Goal: Communication & Community: Share content

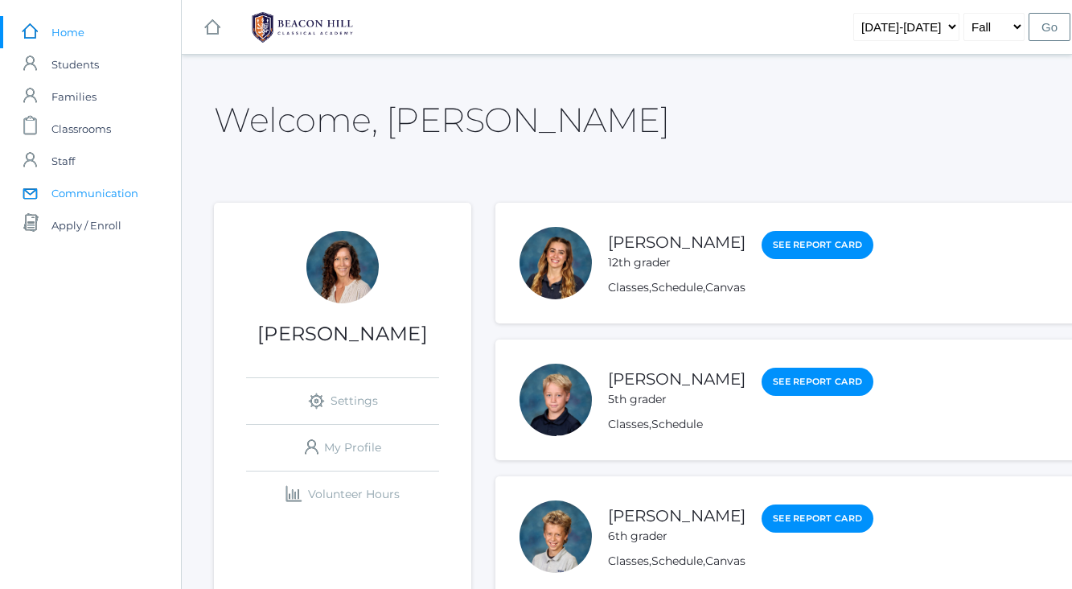
click at [99, 191] on span "Communication" at bounding box center [94, 193] width 87 height 32
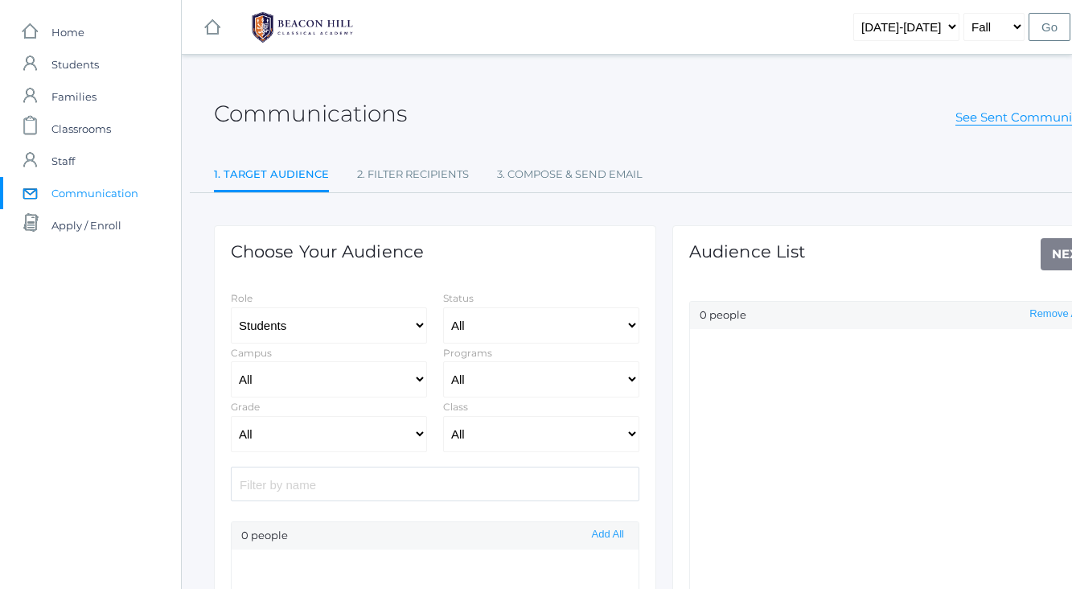
select select "Enrolled"
click at [418, 434] on select "All Grammar - Kindergarten - 1st Grade - 2nd Grade - 3rd Grade - 4th Grade - 5t…" at bounding box center [329, 434] width 196 height 36
select select "2"
click at [231, 416] on select "All Grammar - Kindergarten - 1st Grade - 2nd Grade - 3rd Grade - 4th Grade - 5t…" at bounding box center [329, 434] width 196 height 36
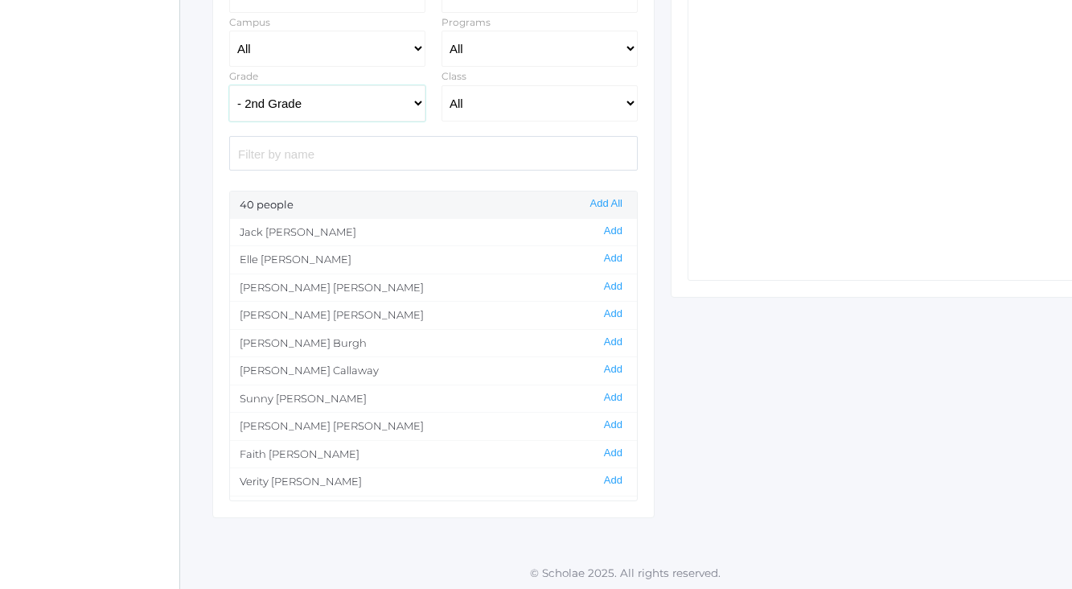
scroll to position [330, 2]
click at [608, 226] on button "Add" at bounding box center [612, 231] width 28 height 14
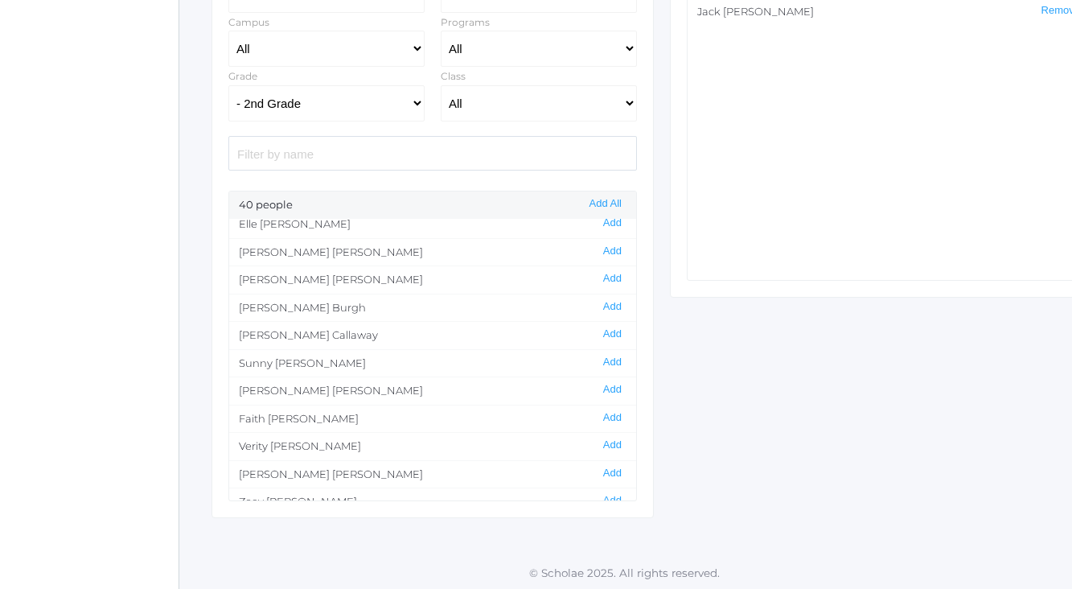
scroll to position [41, 0]
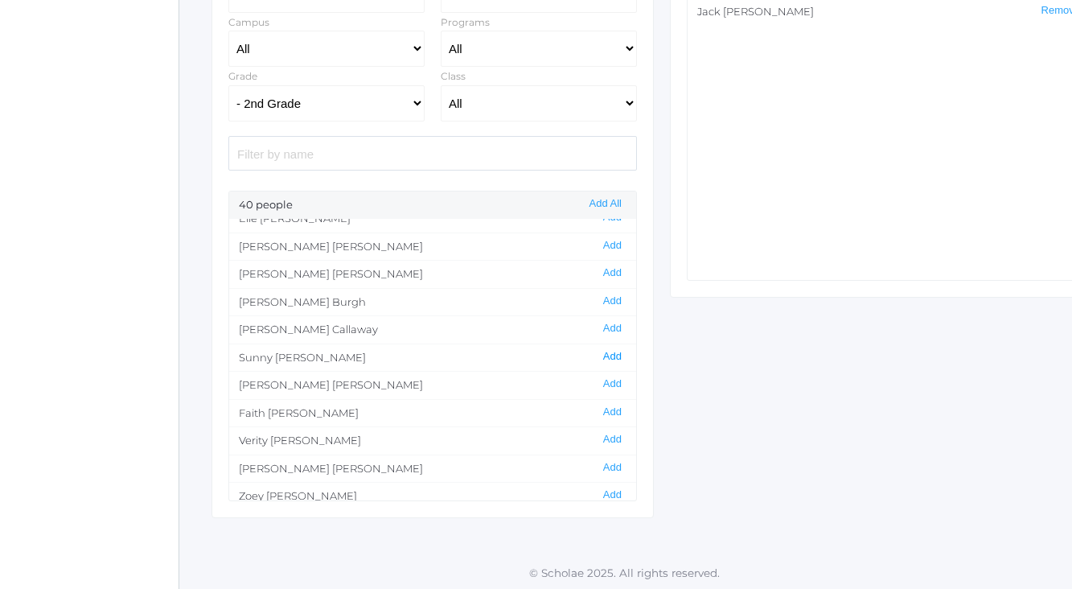
click at [605, 350] on button "Add" at bounding box center [612, 357] width 28 height 14
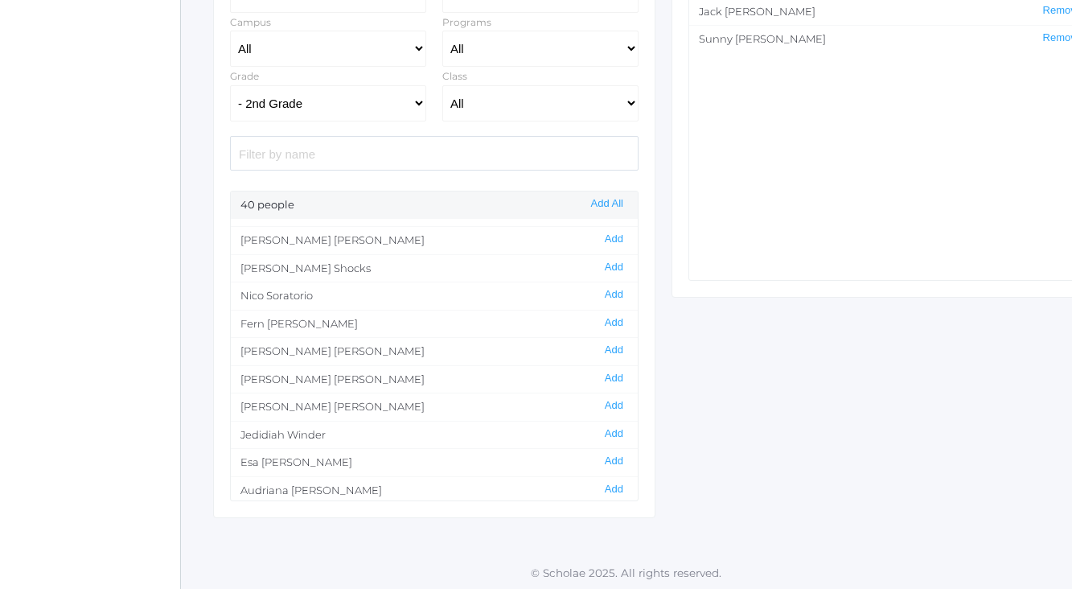
scroll to position [812, 0]
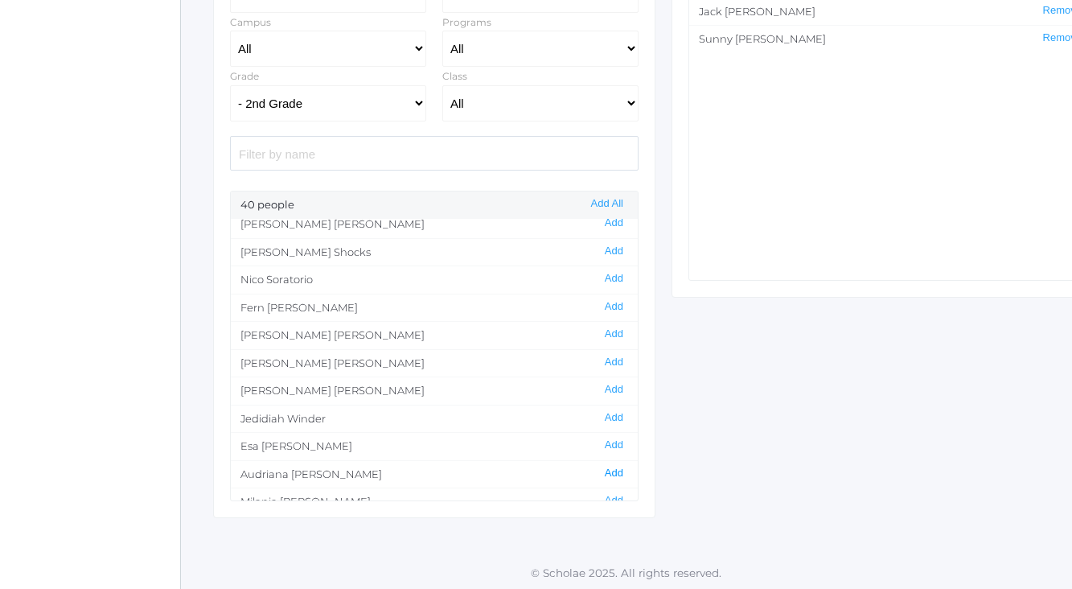
click at [613, 466] on button "Add" at bounding box center [614, 473] width 28 height 14
click at [613, 494] on button "Add" at bounding box center [614, 501] width 28 height 14
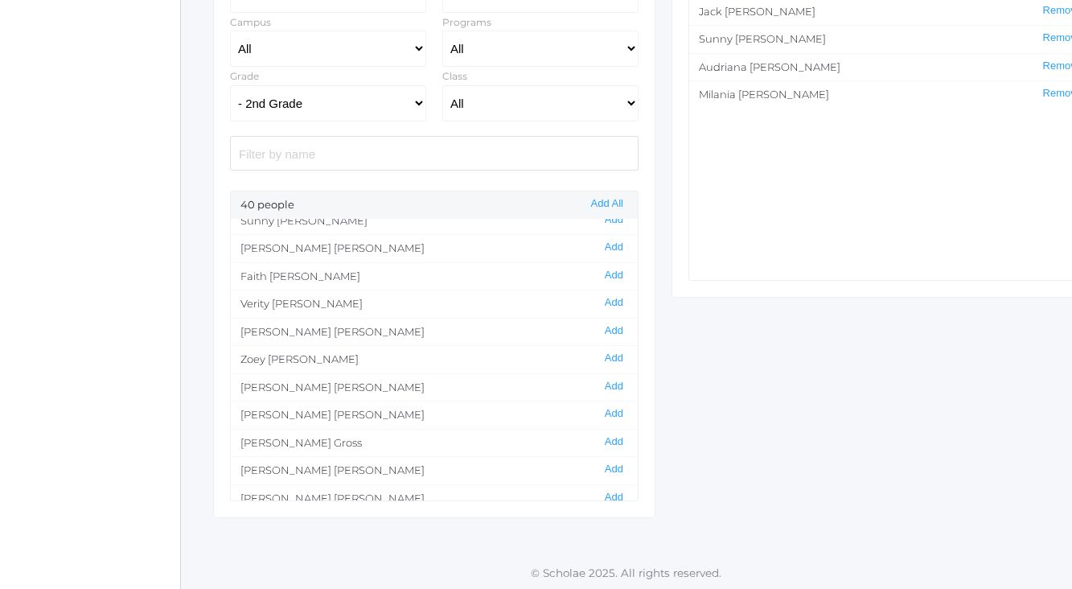
scroll to position [182, 0]
click at [609, 431] on button "Add" at bounding box center [614, 438] width 28 height 14
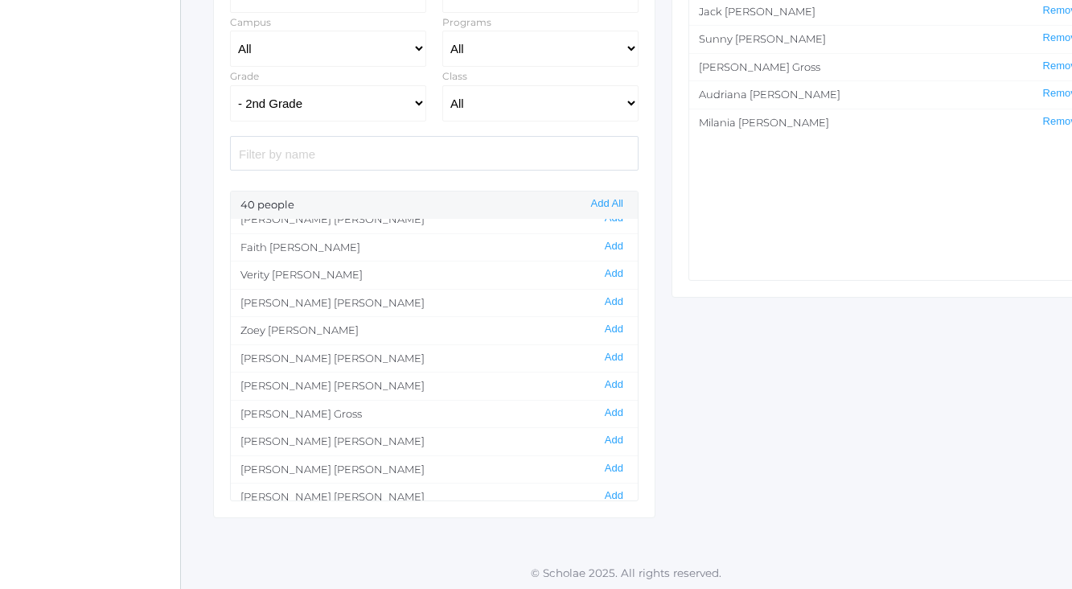
scroll to position [209, 0]
click at [613, 459] on button "Add" at bounding box center [614, 466] width 28 height 14
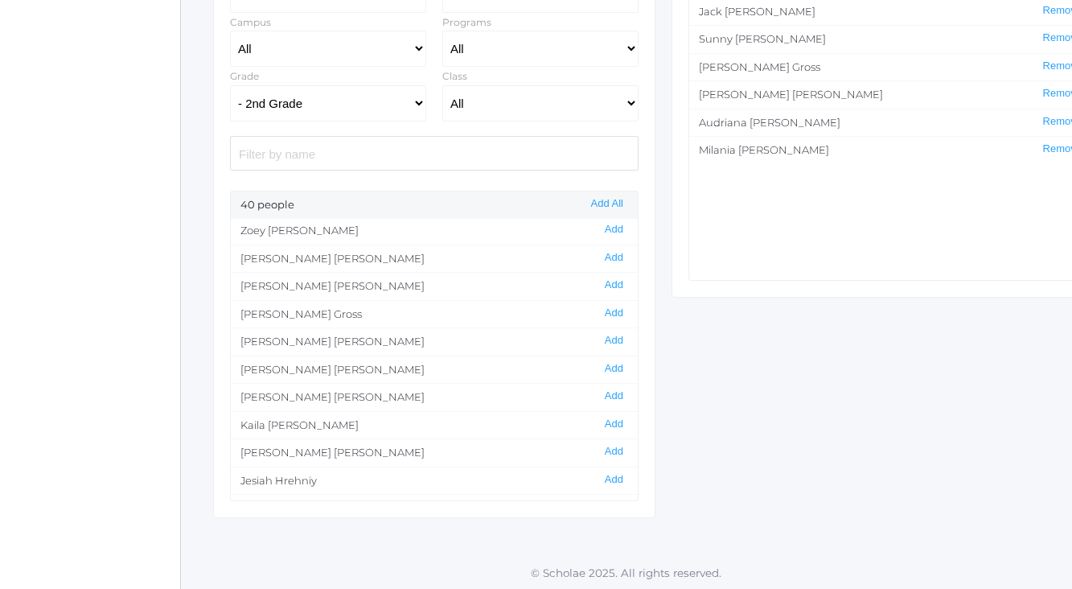
scroll to position [309, 0]
click at [610, 442] on button "Add" at bounding box center [614, 449] width 28 height 14
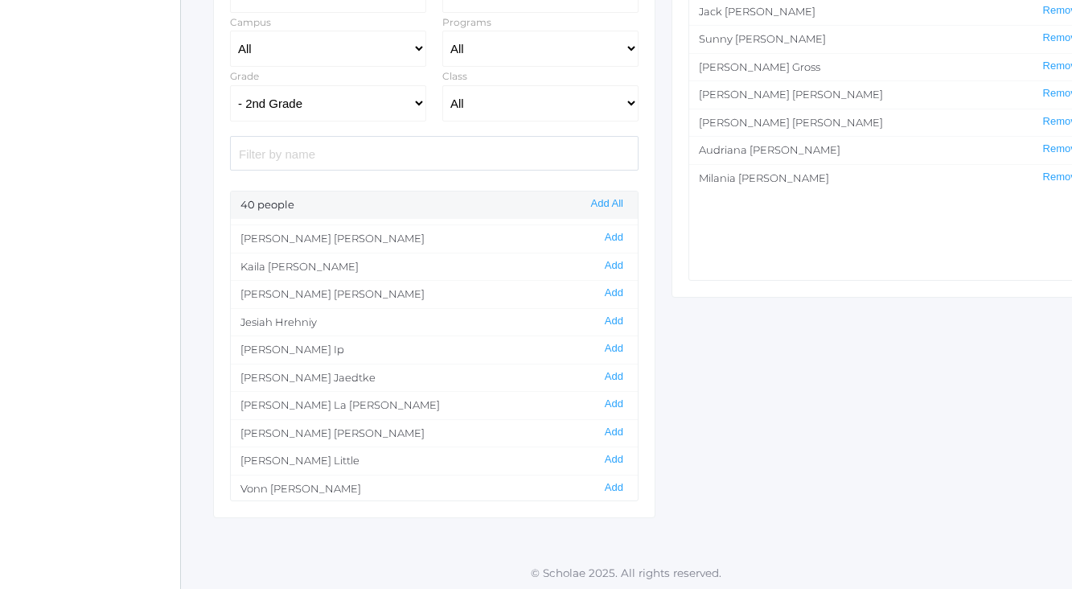
scroll to position [478, 0]
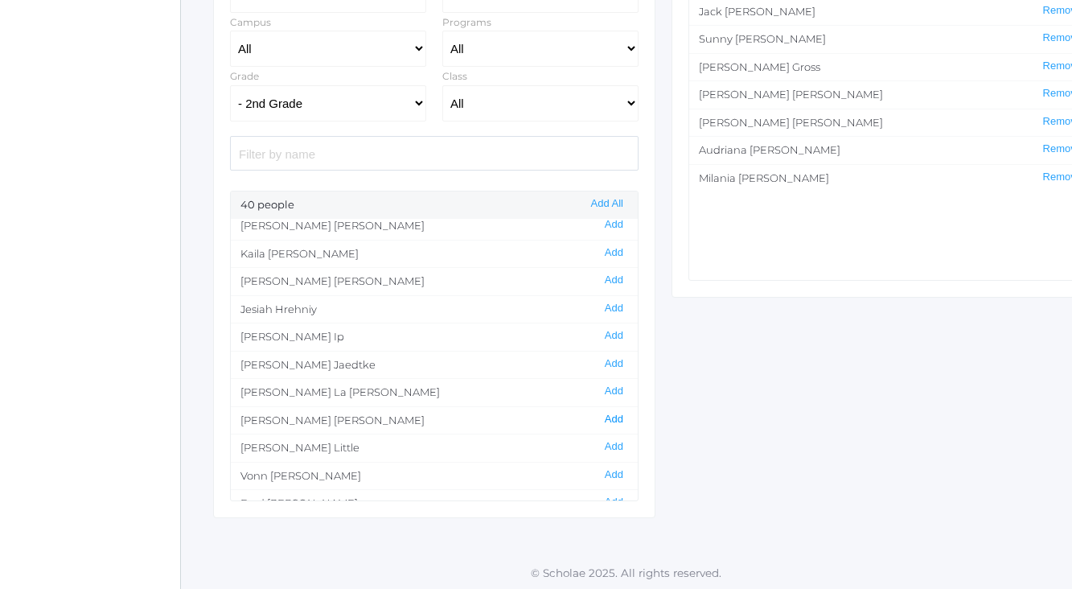
click at [609, 412] on button "Add" at bounding box center [614, 419] width 28 height 14
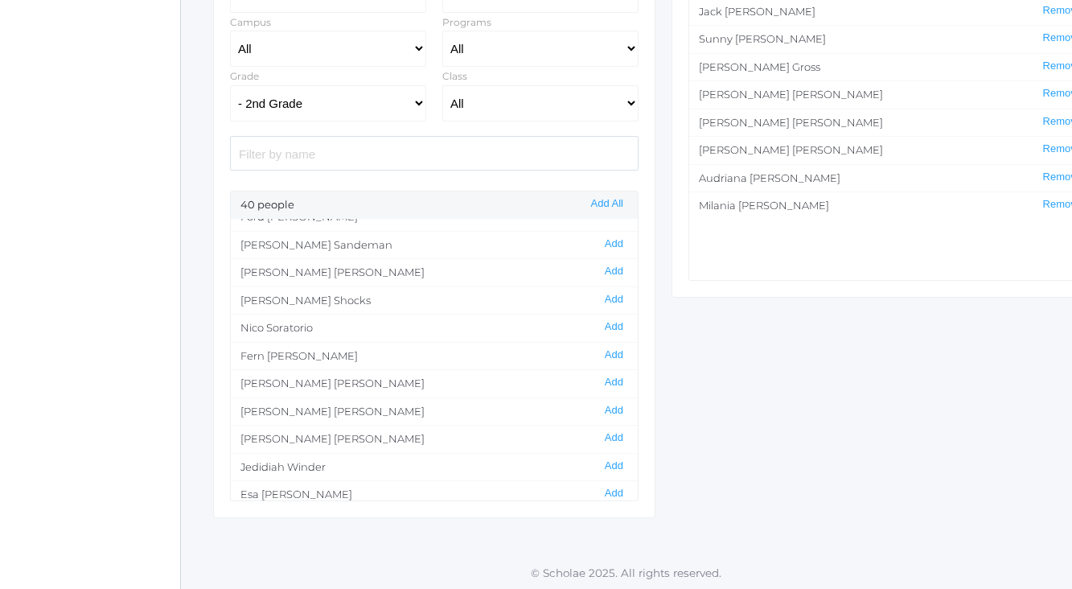
scroll to position [812, 0]
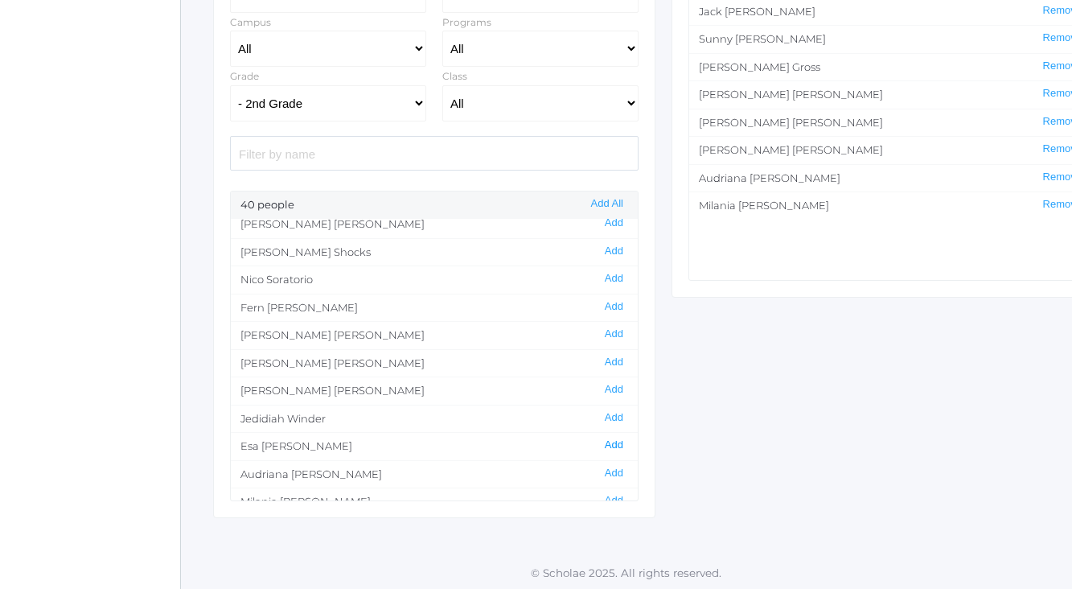
click at [617, 438] on button "Add" at bounding box center [614, 445] width 28 height 14
click at [607, 381] on button "Add" at bounding box center [614, 388] width 28 height 14
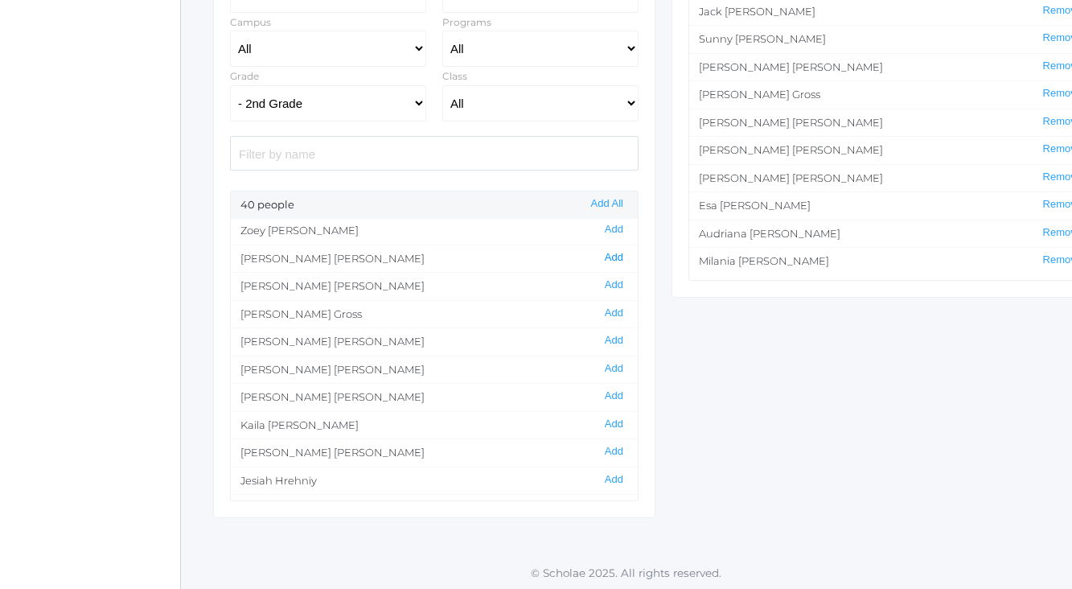
scroll to position [310, 0]
click at [610, 470] on button "Add" at bounding box center [614, 477] width 28 height 14
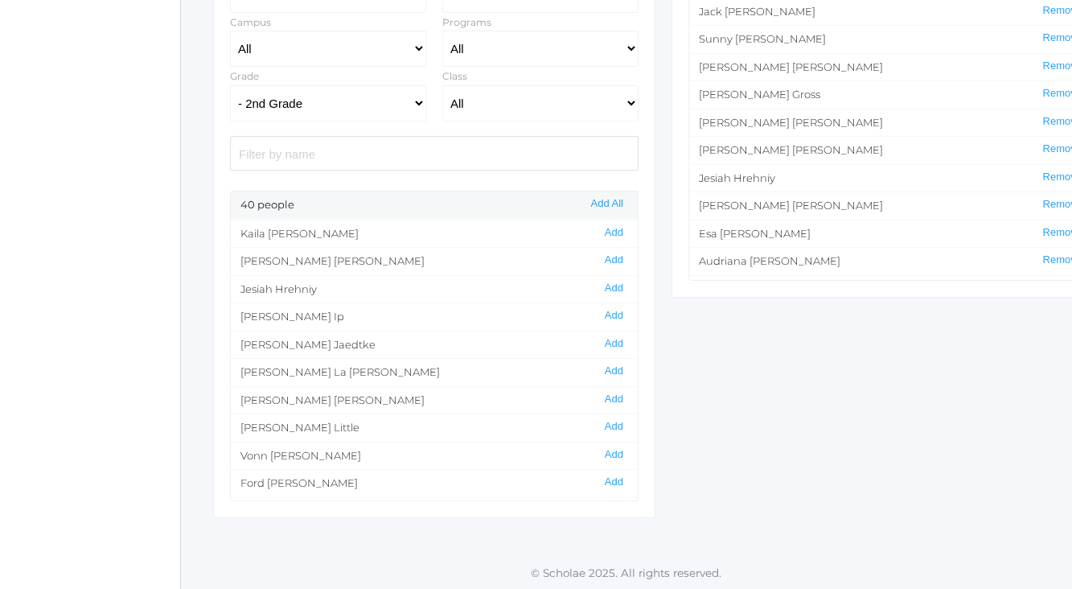
scroll to position [500, 0]
click at [609, 417] on button "Add" at bounding box center [614, 424] width 28 height 14
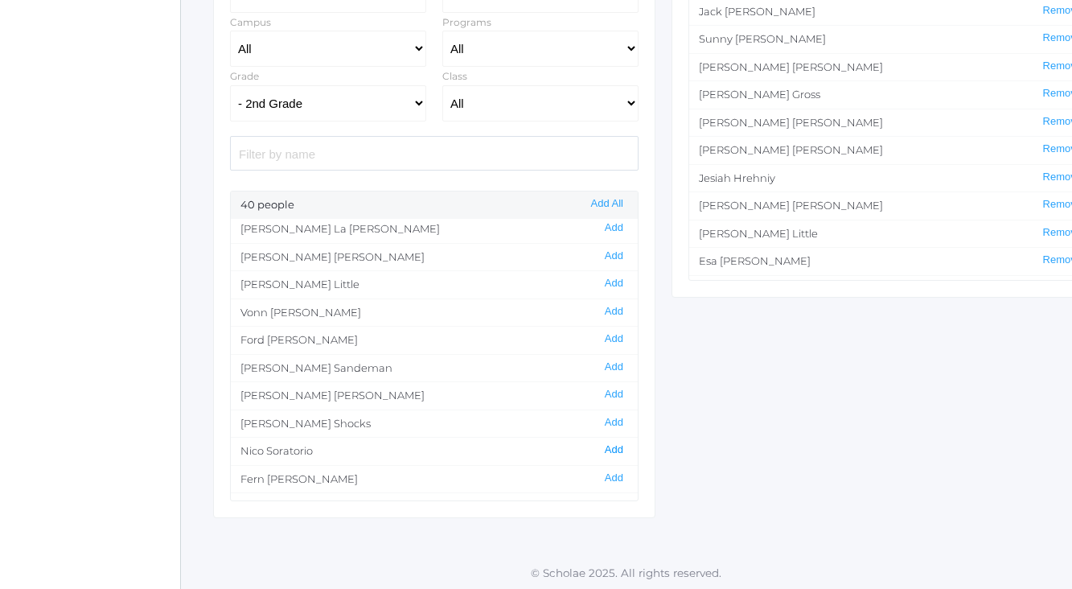
click at [611, 443] on button "Add" at bounding box center [614, 450] width 28 height 14
click at [615, 386] on button "Add" at bounding box center [614, 393] width 28 height 14
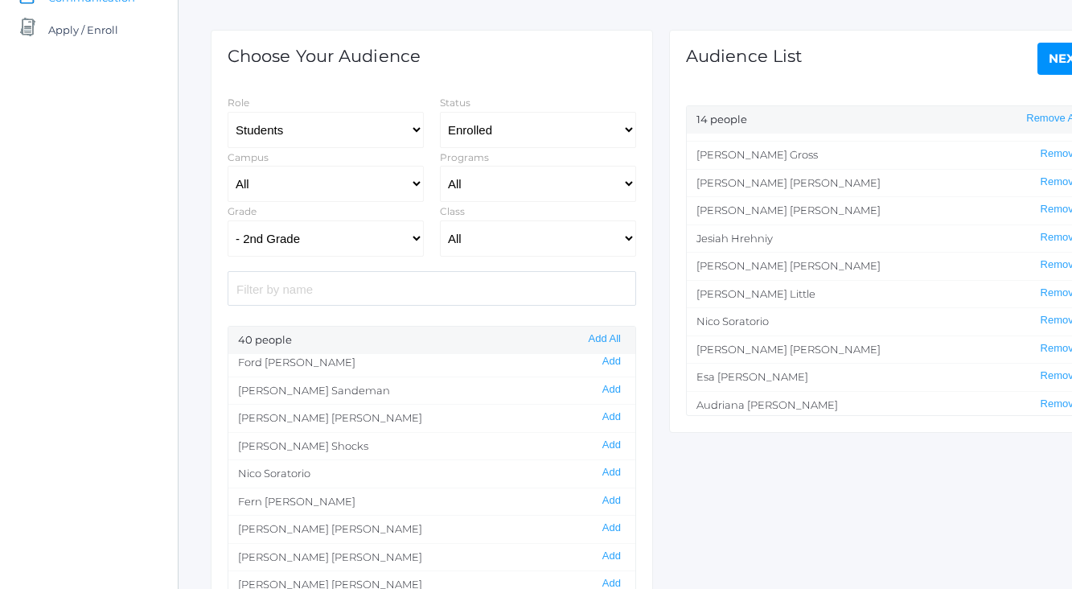
scroll to position [80, 0]
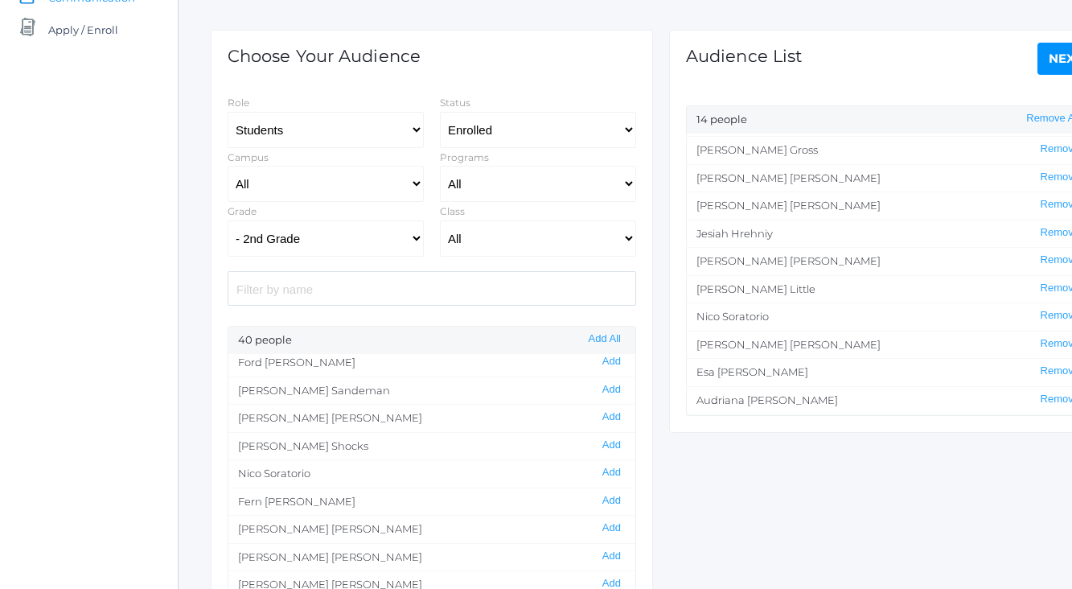
click at [1059, 58] on link "Next" at bounding box center [1066, 59] width 58 height 32
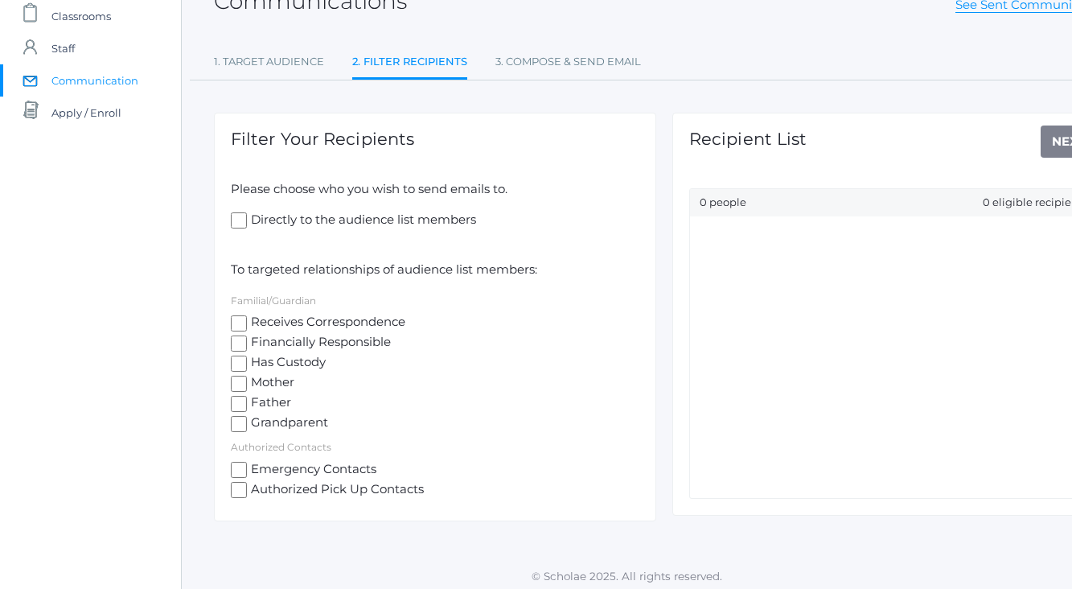
scroll to position [117, 0]
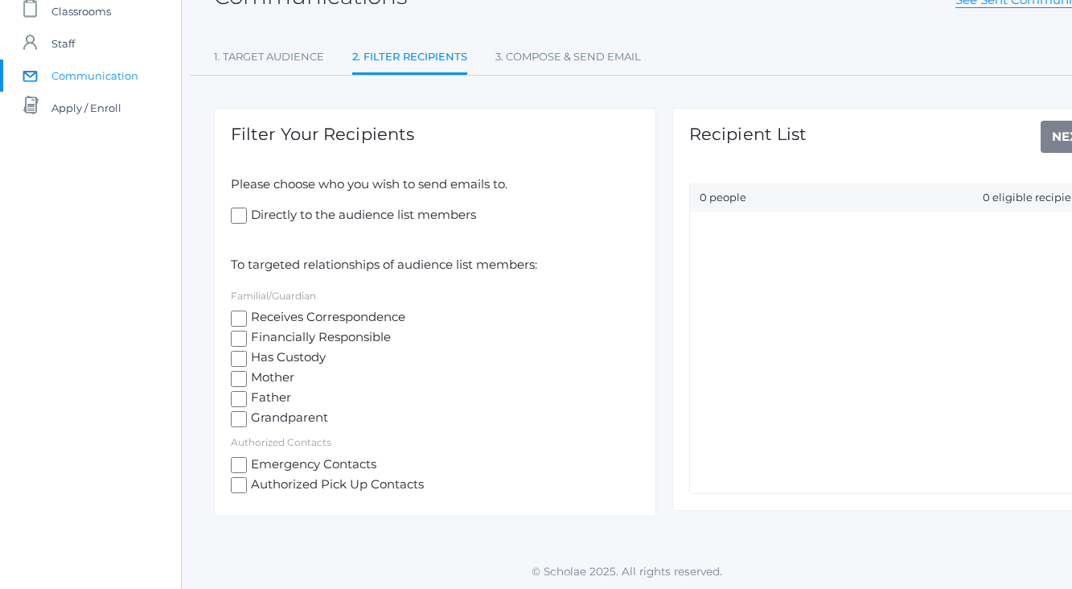
click at [235, 377] on input "Mother" at bounding box center [239, 379] width 16 height 16
checkbox input "true"
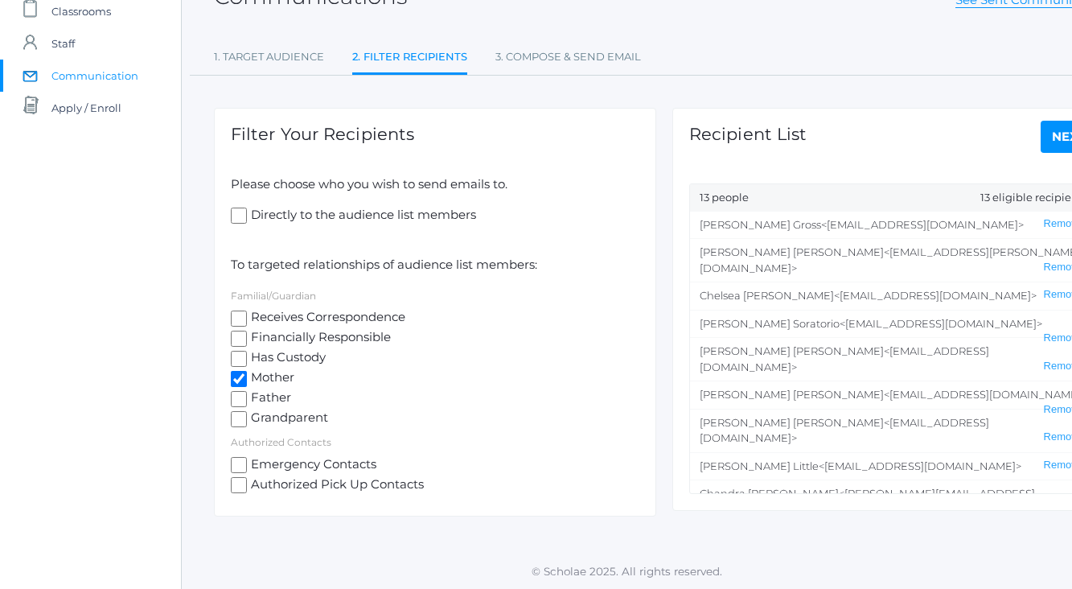
click at [236, 397] on input "Father" at bounding box center [239, 399] width 16 height 16
checkbox input "true"
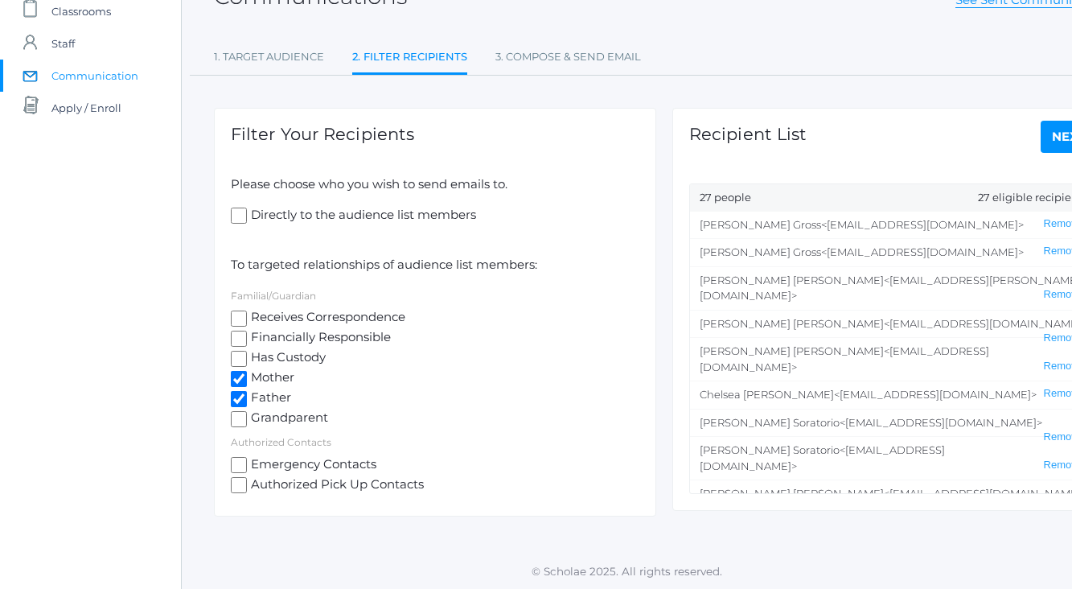
click at [1054, 141] on link "Next" at bounding box center [1069, 137] width 58 height 32
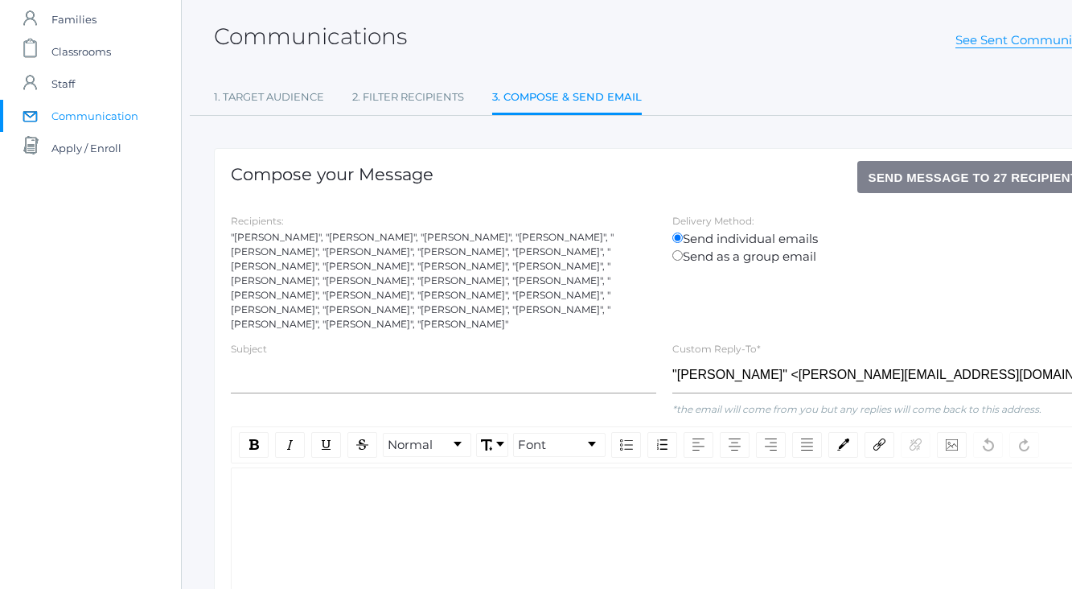
scroll to position [83, 0]
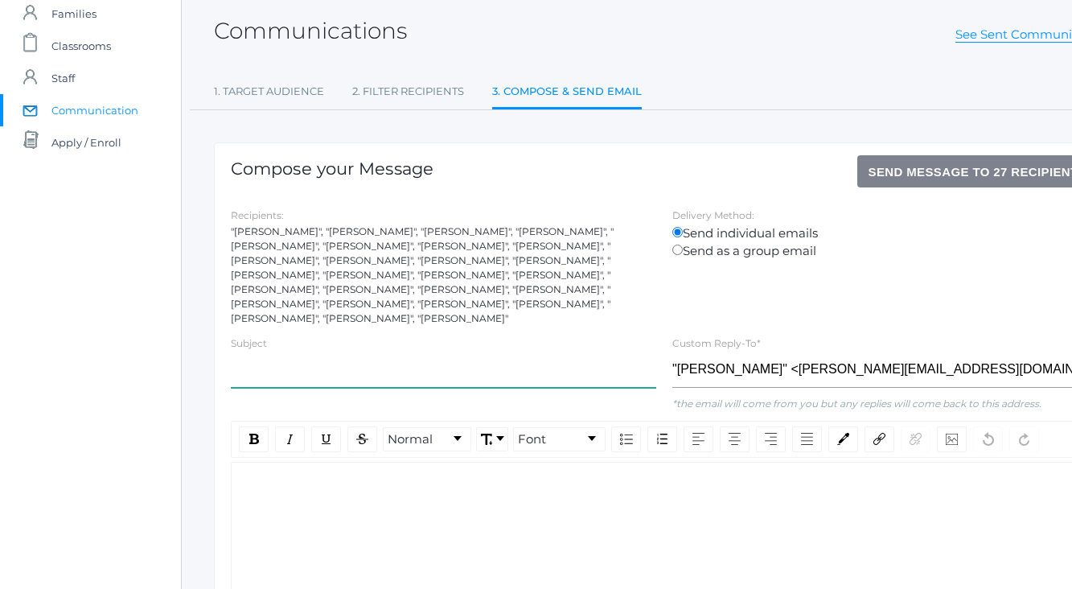
click at [482, 357] on input "text" at bounding box center [443, 369] width 425 height 36
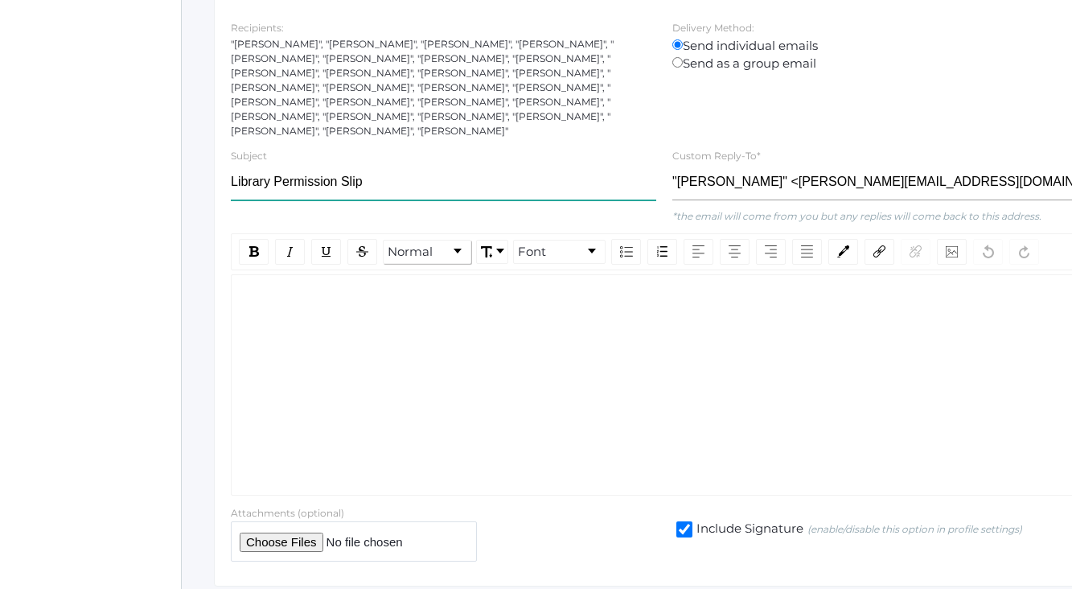
scroll to position [271, 0]
type input "Library Permission Slip"
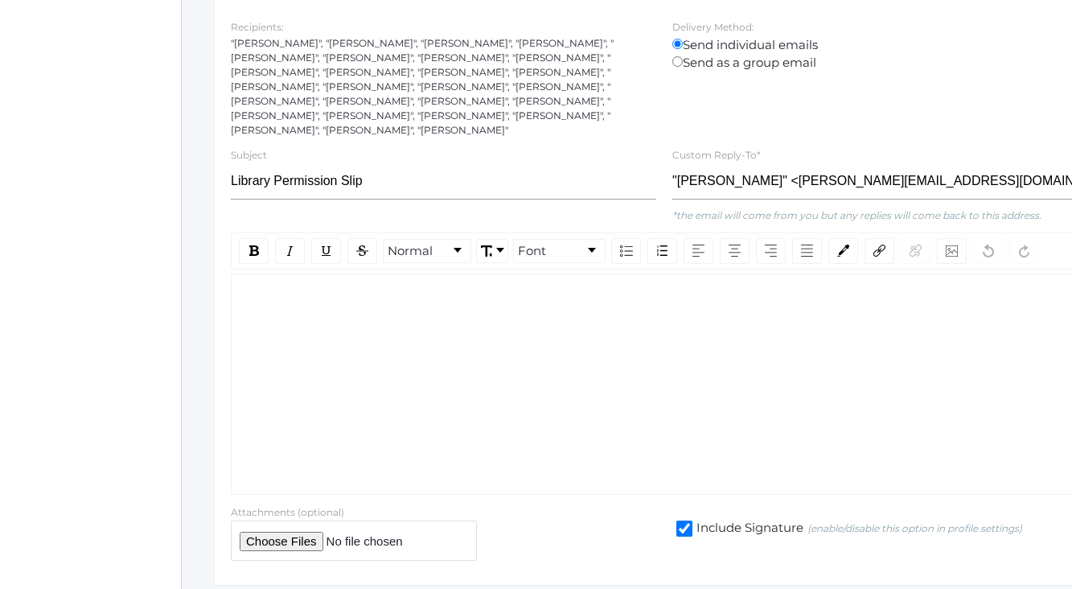
click at [359, 300] on div "rdw-wrapper" at bounding box center [664, 383] width 867 height 221
click at [287, 291] on span "Hello Sweet 2nd grade families!" at bounding box center [338, 298] width 188 height 15
click at [460, 293] on div "Hello sweet 2nd grade families!" at bounding box center [664, 383] width 867 height 221
click at [460, 290] on div "Hello sweet 2nd grade families!" at bounding box center [664, 299] width 840 height 18
click at [379, 321] on span "It's such a joy and priviledge to have so many familiar faces" at bounding box center [420, 328] width 352 height 15
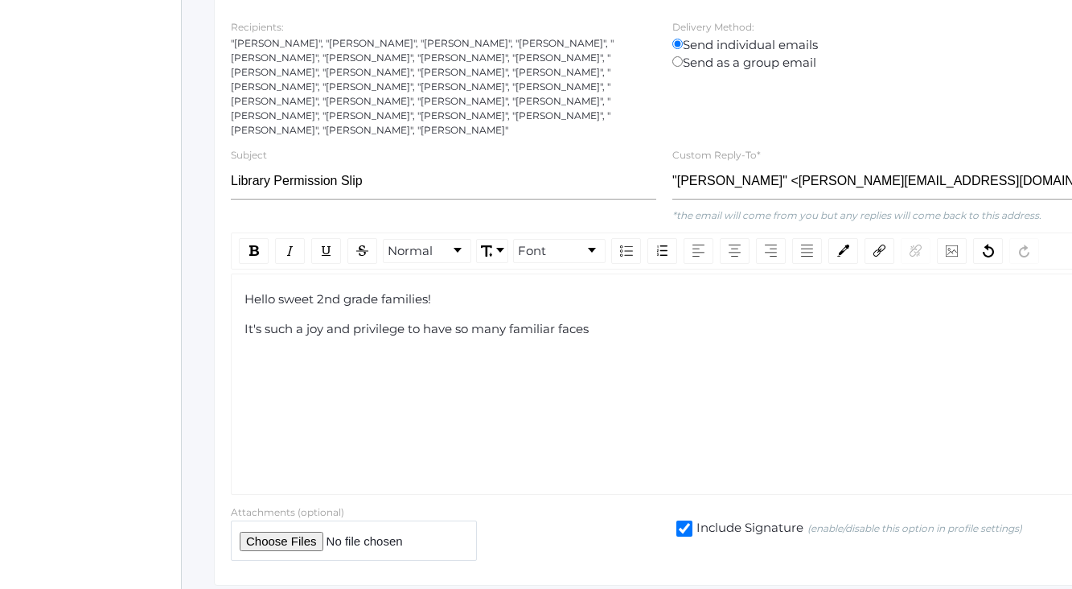
click at [664, 320] on div "It's such a joy and privilege to have so many familiar faces" at bounding box center [664, 329] width 840 height 18
click at [661, 321] on span "It's such a joy and privilege to have so many familiar faces this year in secon…" at bounding box center [611, 328] width 734 height 15
click at [818, 321] on span "It's such a joy and privilege to have so many familiar faces this year in the f…" at bounding box center [649, 328] width 810 height 15
click at [615, 334] on div "It's such a joy and privilege to have so many familiar faces this year in the f…" at bounding box center [664, 338] width 840 height 36
click at [588, 321] on span "It's such a joy and privilege to have so many familiar faces this year in the f…" at bounding box center [649, 338] width 811 height 34
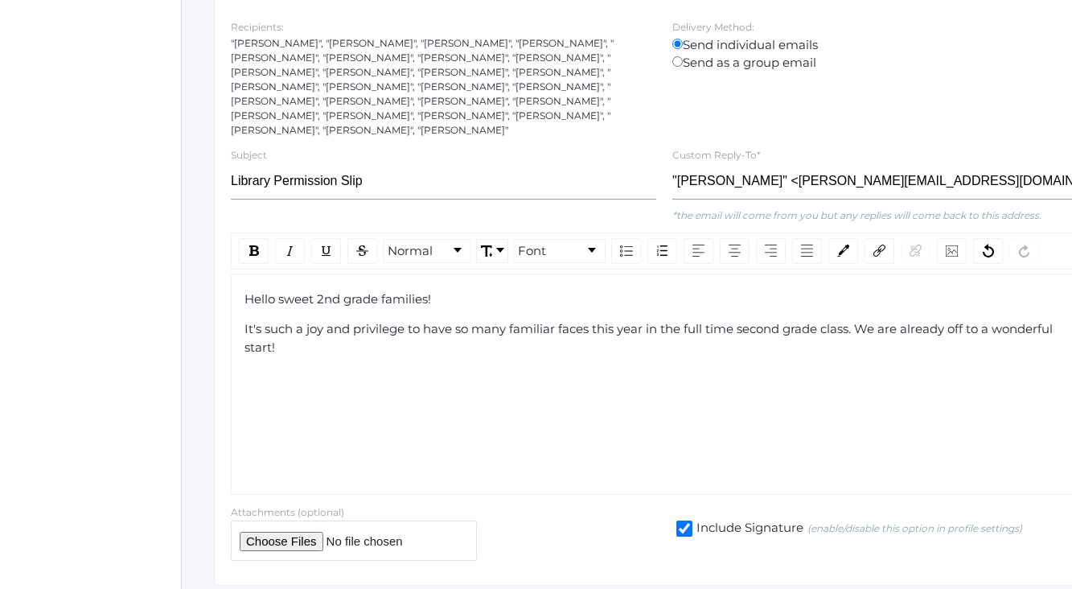
click at [498, 333] on div "It's such a joy and privilege to have so many familiar faces this year in the f…" at bounding box center [664, 338] width 840 height 36
click at [352, 328] on span "It's such a joy and privilege to have so many familiar faces this year in the f…" at bounding box center [649, 338] width 811 height 34
click at [725, 333] on div "It's such a joy and privilege to have so many familiar faces this year in the f…" at bounding box center [664, 338] width 840 height 36
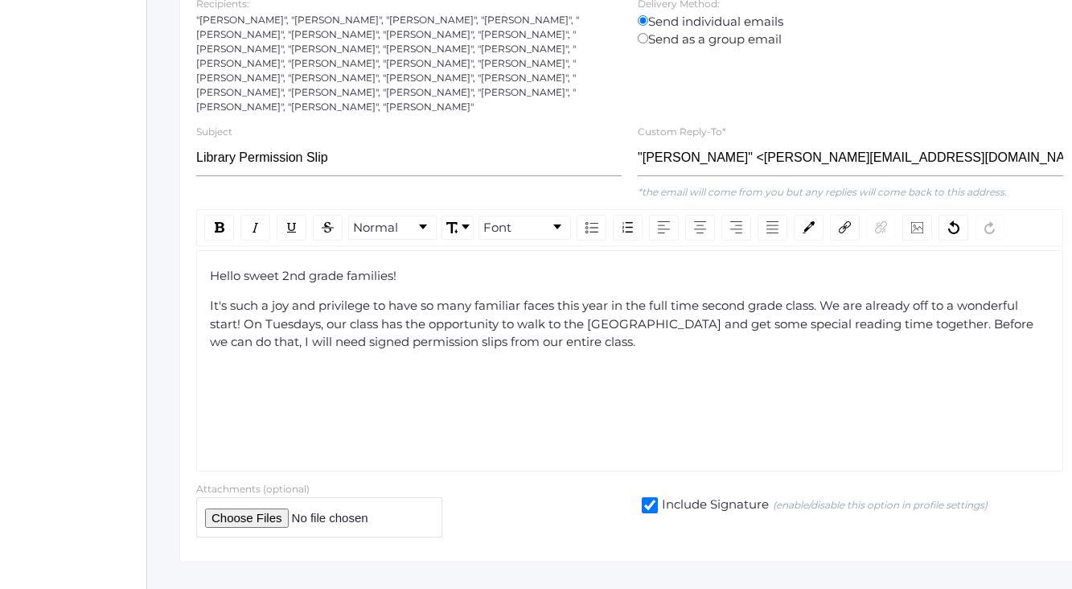
scroll to position [295, 34]
click at [244, 304] on span "It's such a joy and privilege to have so many familiar faces this year in the f…" at bounding box center [624, 322] width 827 height 51
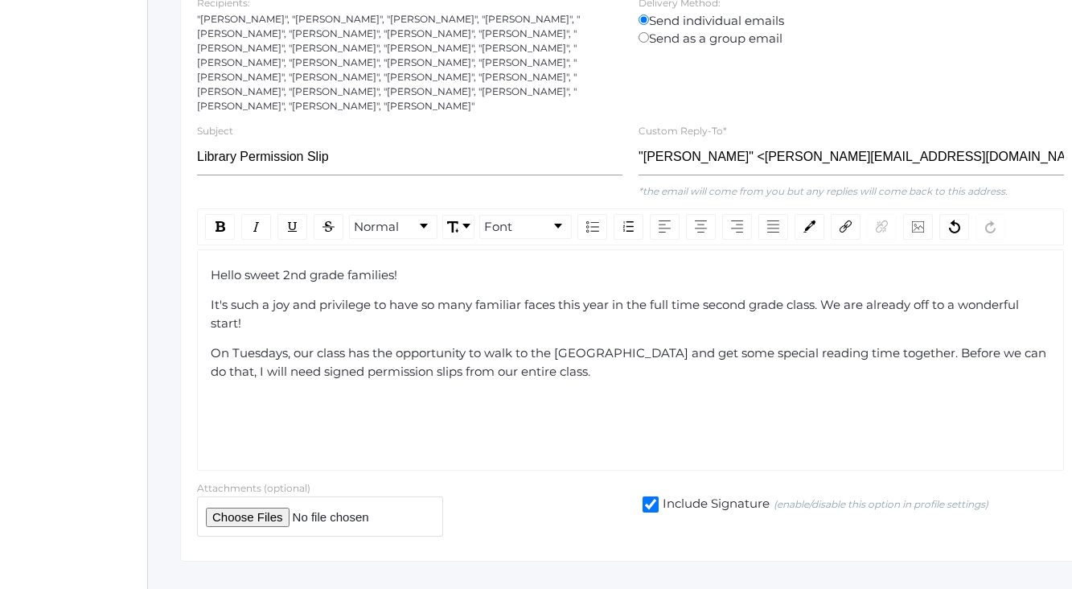
click at [642, 358] on div "On Tuesdays, our class has the opportunity to walk to the [GEOGRAPHIC_DATA] and…" at bounding box center [631, 362] width 840 height 36
click at [937, 351] on span "On Tuesdays, our class has the opportunity to walk to the [GEOGRAPHIC_DATA] and…" at bounding box center [630, 370] width 839 height 51
click at [574, 349] on span "On Tuesdays, our class has the opportunity to walk to the [GEOGRAPHIC_DATA] and…" at bounding box center [630, 370] width 839 height 51
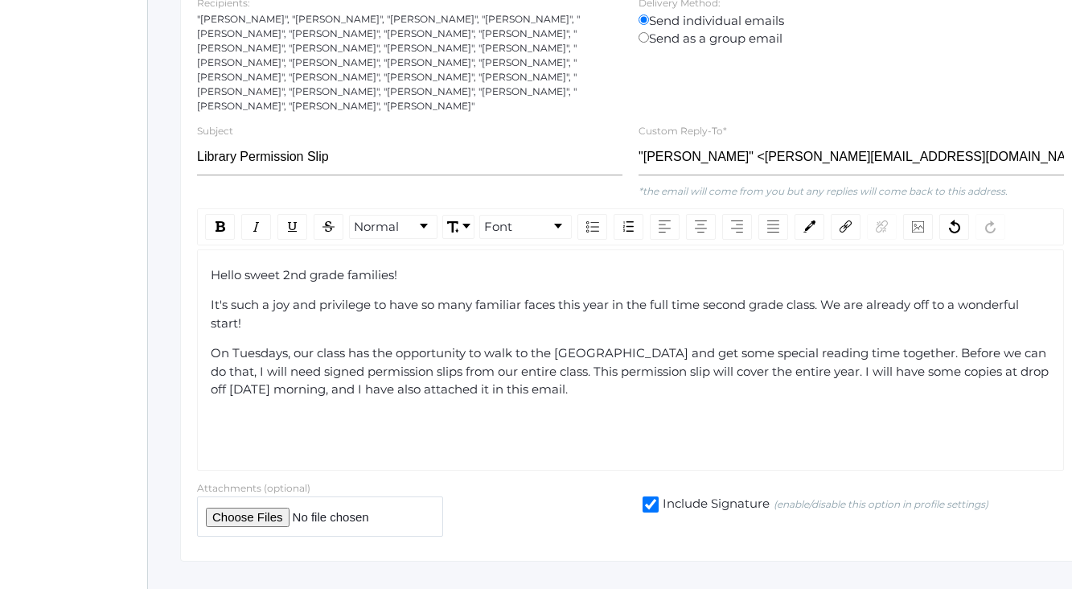
click at [594, 375] on div "On Tuesdays, our class has the opportunity to walk to the [GEOGRAPHIC_DATA] and…" at bounding box center [631, 371] width 840 height 55
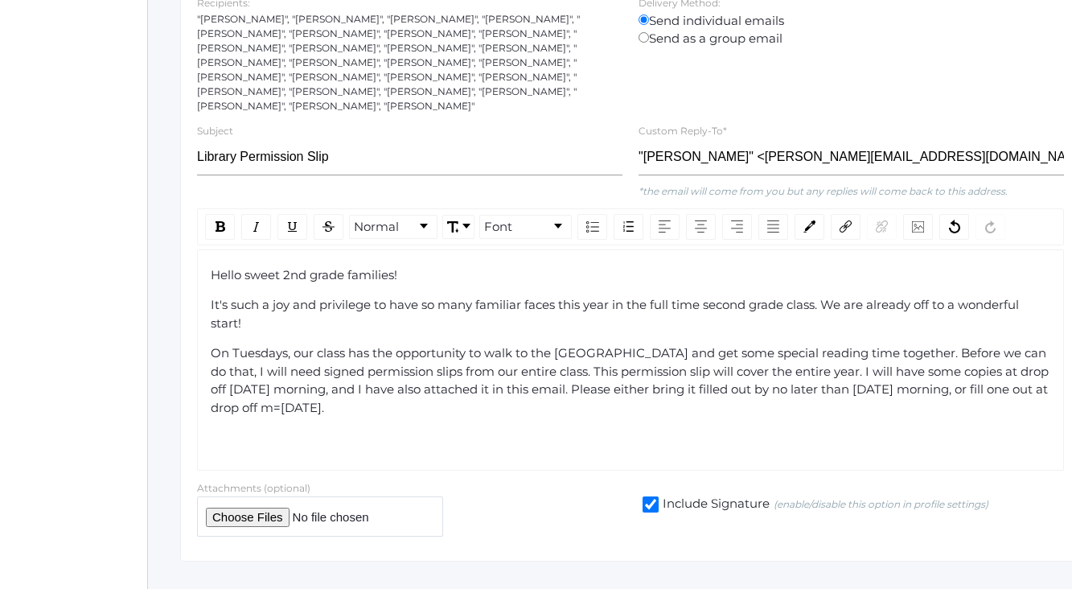
click at [997, 371] on span "On Tuesdays, our class has the opportunity to walk to the [GEOGRAPHIC_DATA] and…" at bounding box center [631, 380] width 841 height 70
click at [359, 388] on span "On Tuesdays, our class has the opportunity to walk to the [GEOGRAPHIC_DATA] and…" at bounding box center [631, 380] width 841 height 70
click at [457, 395] on div "On Tuesdays, our class has the opportunity to walk to the [GEOGRAPHIC_DATA] and…" at bounding box center [631, 380] width 840 height 72
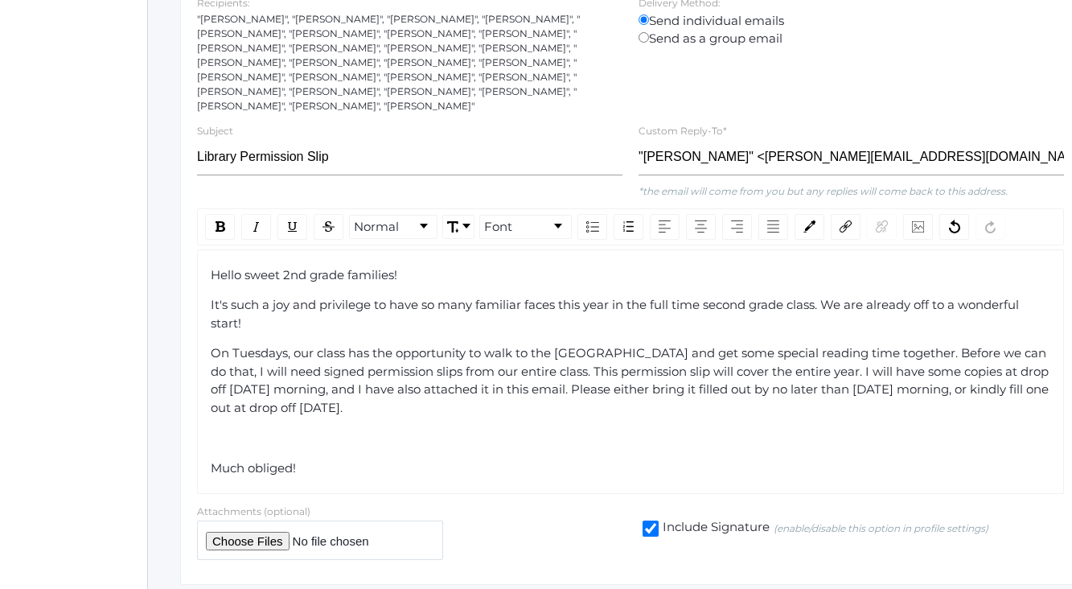
click at [259, 520] on input "file" at bounding box center [320, 539] width 246 height 39
type input "C:\fakepath\Library Permission slip 2025.pdf"
click at [470, 214] on div "rdw-font-size-control" at bounding box center [458, 227] width 37 height 26
click at [197, 139] on input "Library Permission Slip" at bounding box center [409, 157] width 425 height 36
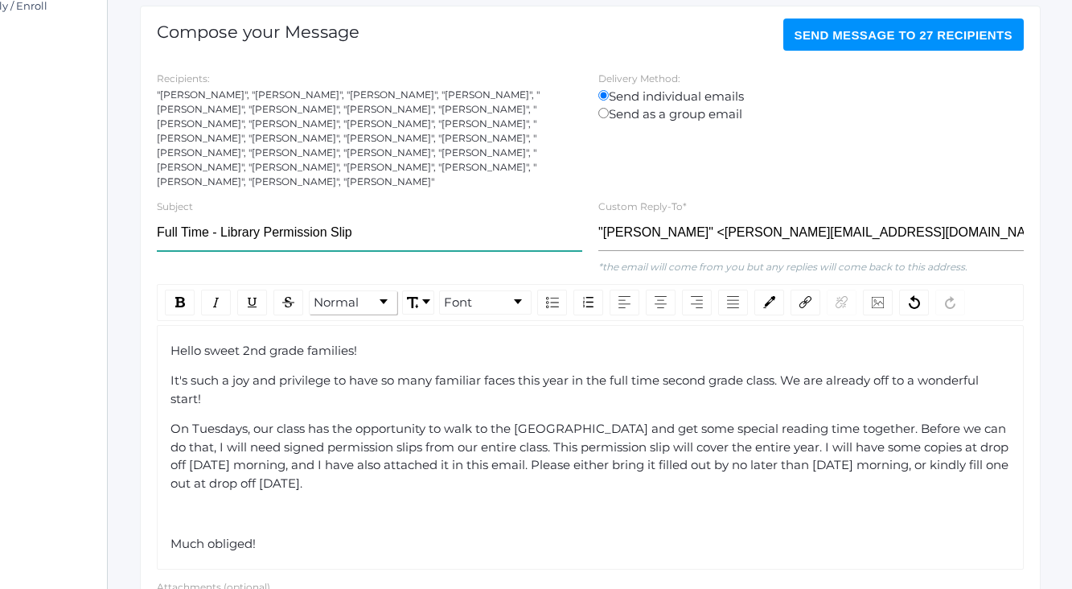
scroll to position [221, 74]
type input "Full Time - Library Permission Slip"
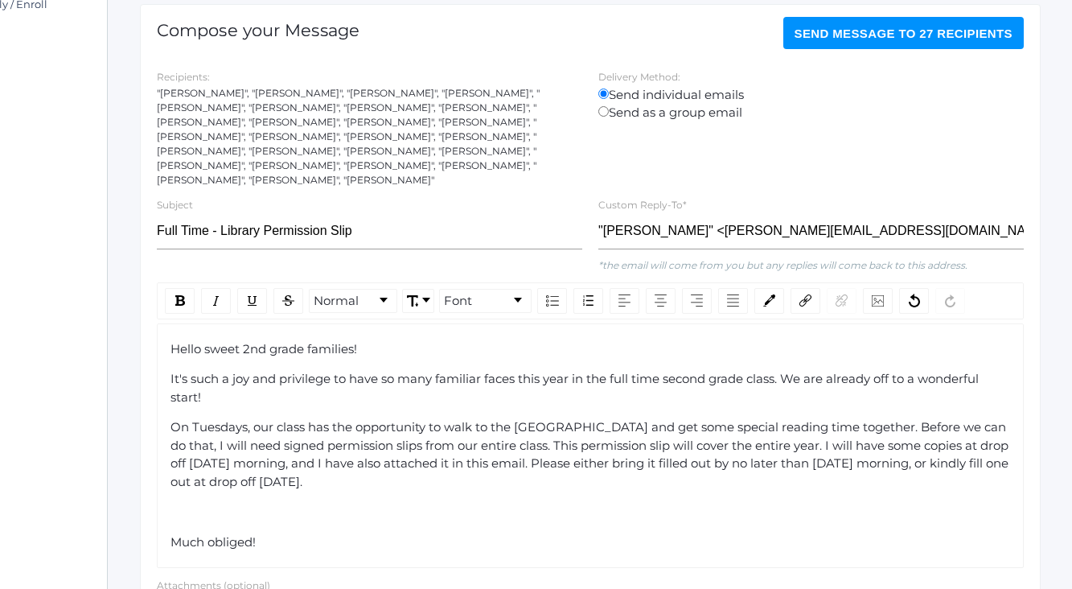
click at [870, 35] on span "Send Message to 27 recipients" at bounding box center [903, 34] width 219 height 14
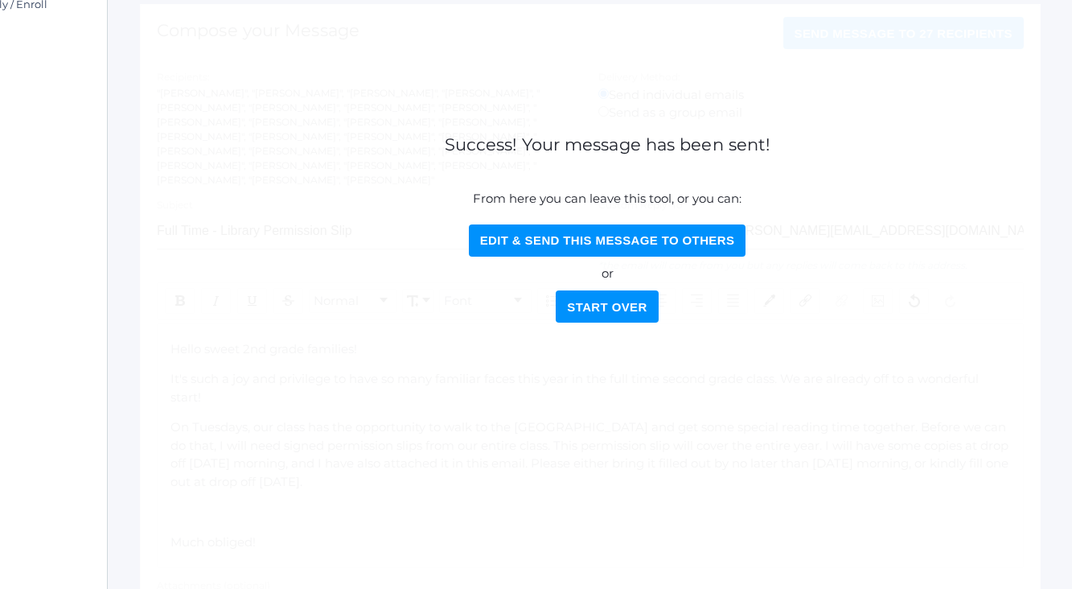
click at [605, 303] on button "Start Over" at bounding box center [607, 306] width 102 height 32
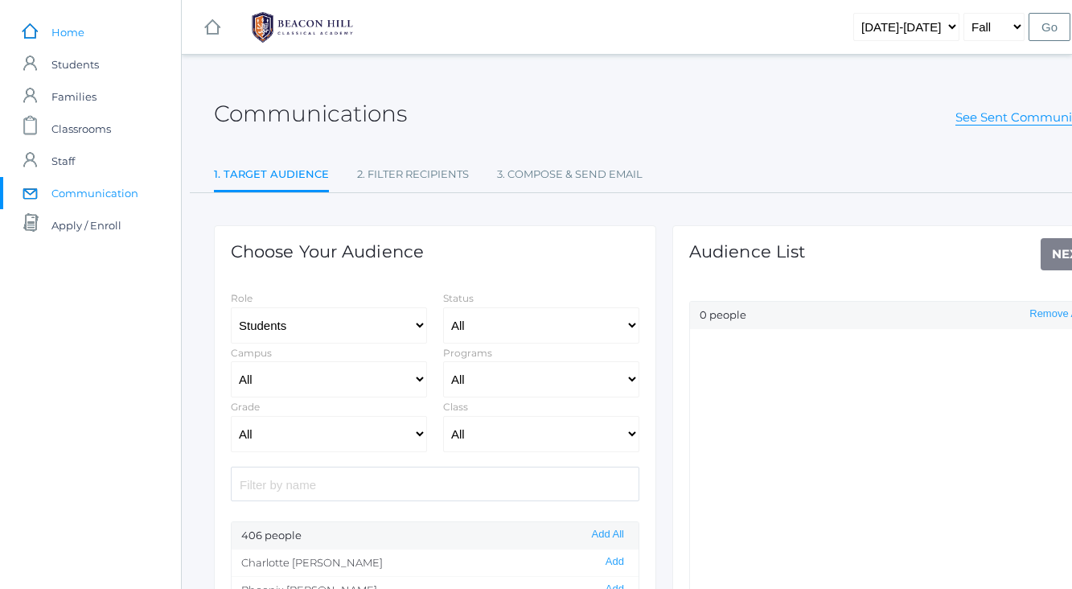
click at [55, 29] on span "Home" at bounding box center [67, 32] width 33 height 32
